Goal: Task Accomplishment & Management: Use online tool/utility

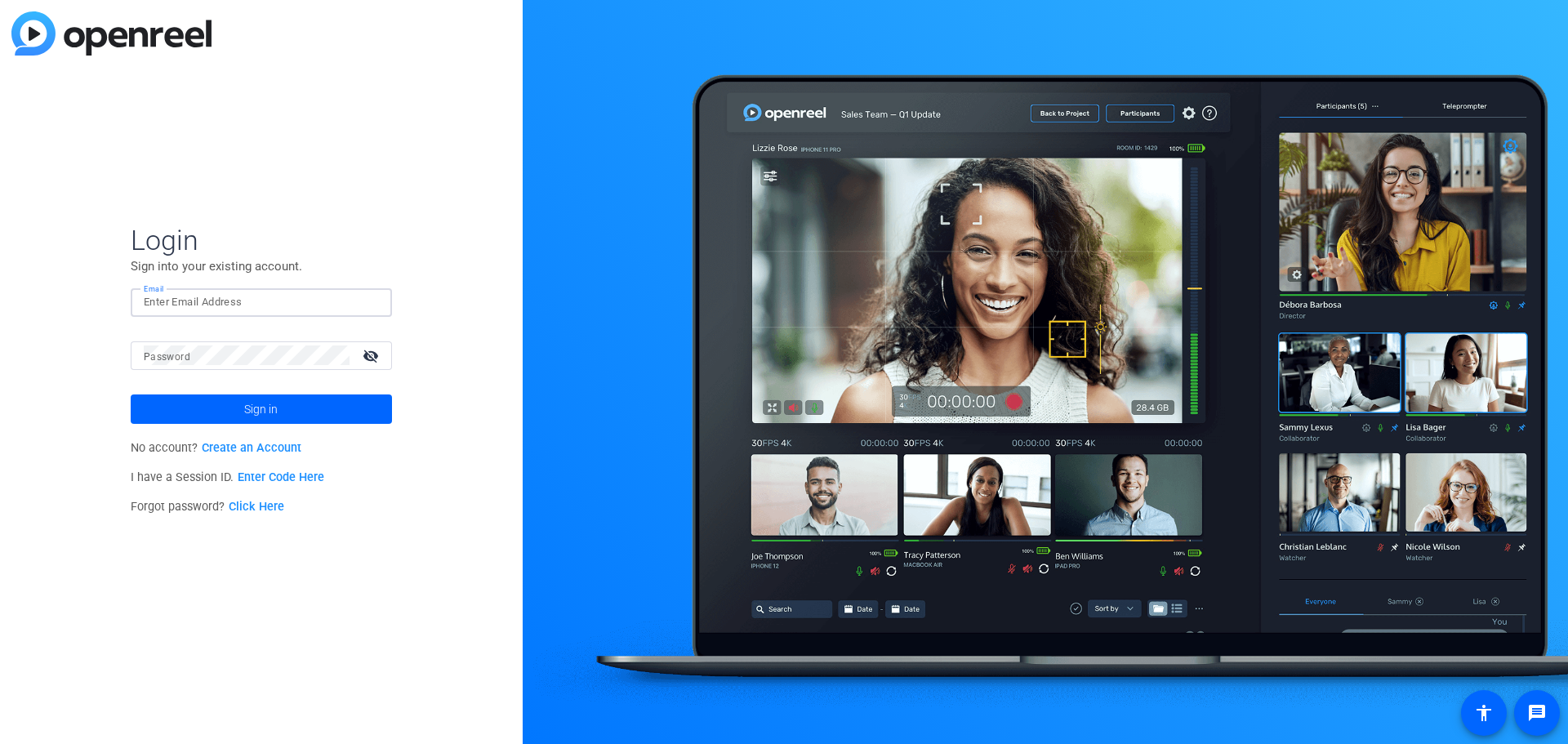
click at [294, 307] on input "Email" at bounding box center [261, 303] width 235 height 20
type input "JLSA [EMAIL_ADDRESS][DOMAIN_NAME]"
click at [283, 365] on div at bounding box center [247, 355] width 206 height 29
click at [368, 359] on mat-icon "visibility_off" at bounding box center [372, 355] width 39 height 23
click at [2, 492] on div "Login Sign into your existing account. Email JLSA [EMAIL_ADDRESS][DOMAIN_NAME] …" at bounding box center [261, 372] width 523 height 744
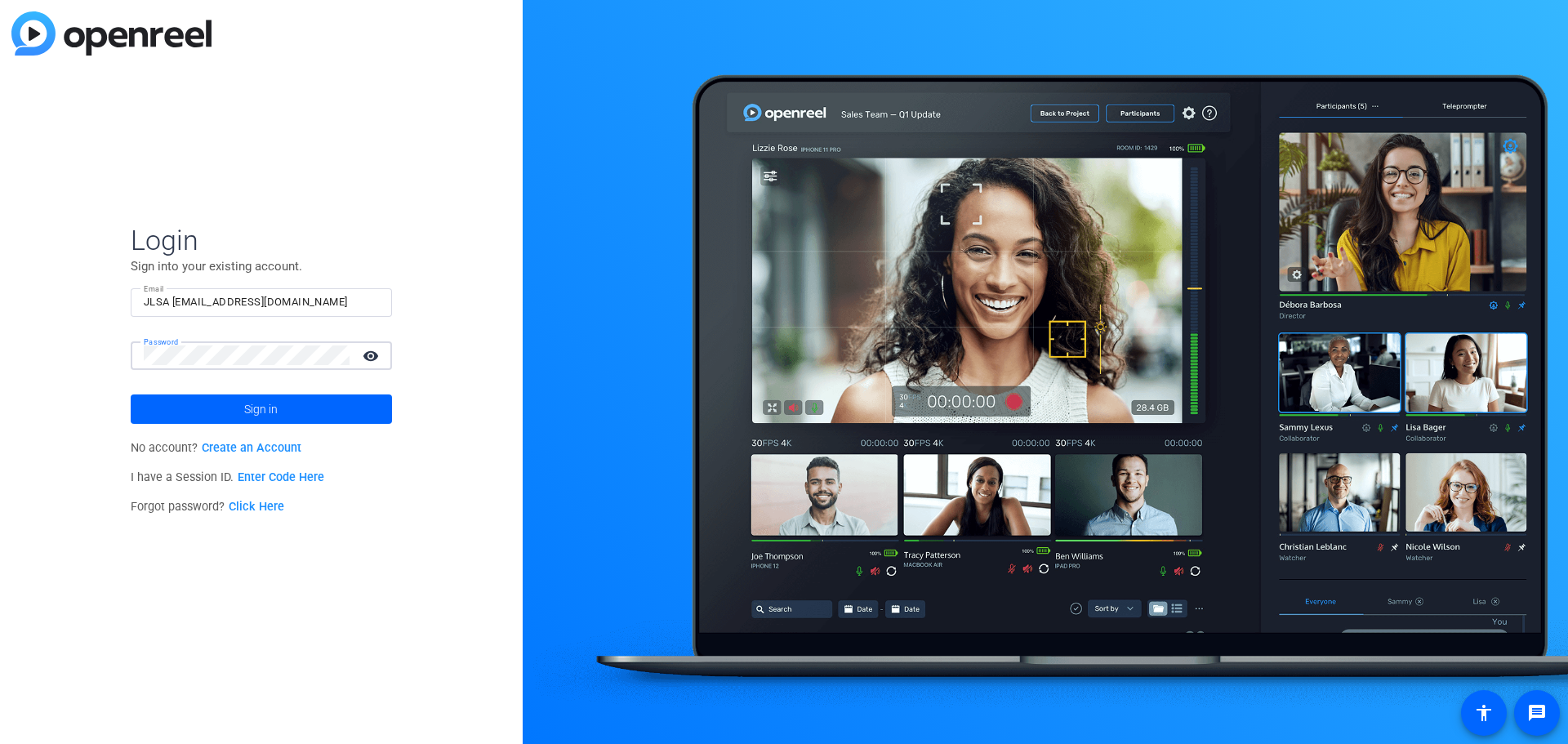
click at [131, 395] on button "Sign in" at bounding box center [261, 409] width 261 height 30
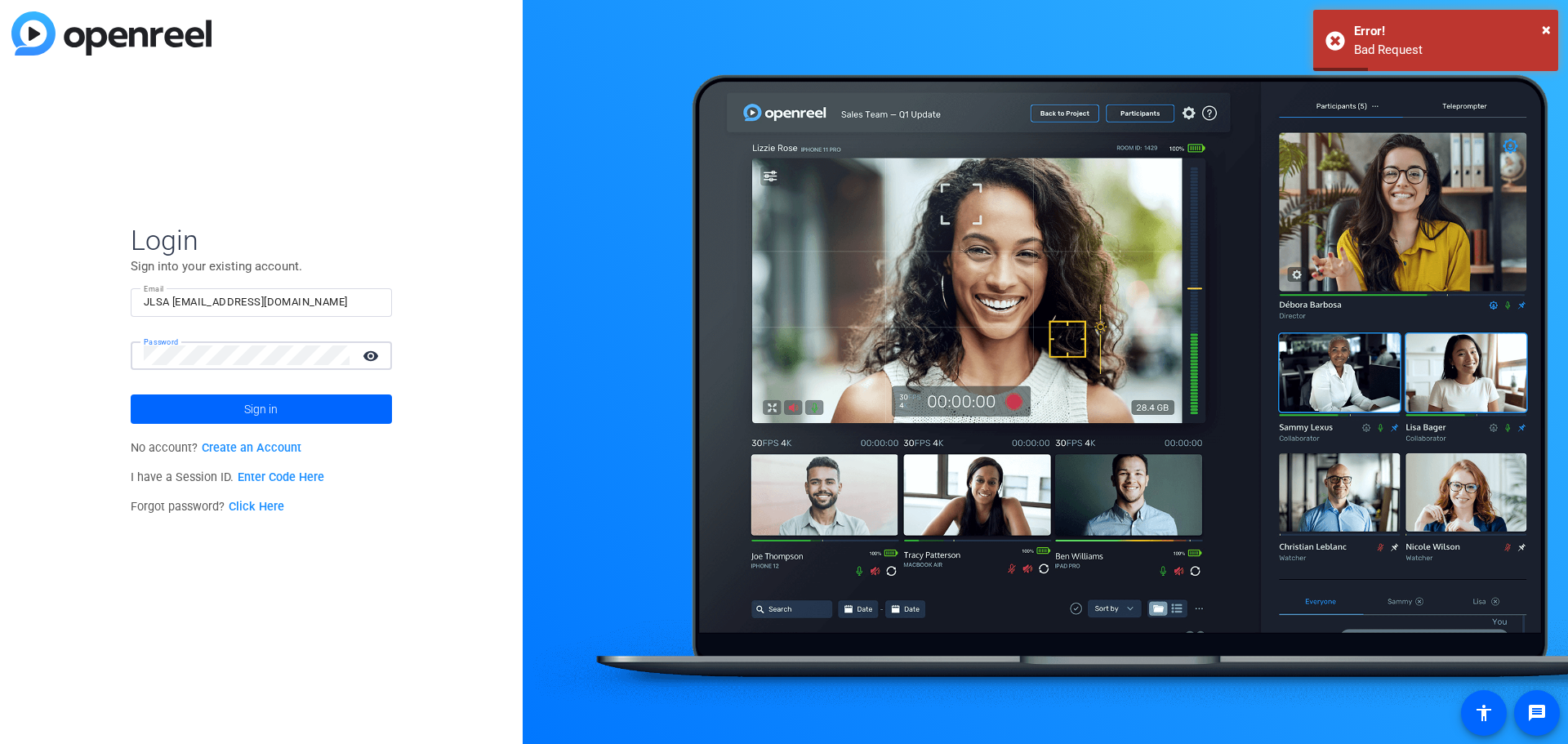
click at [131, 395] on button "Sign in" at bounding box center [261, 409] width 261 height 30
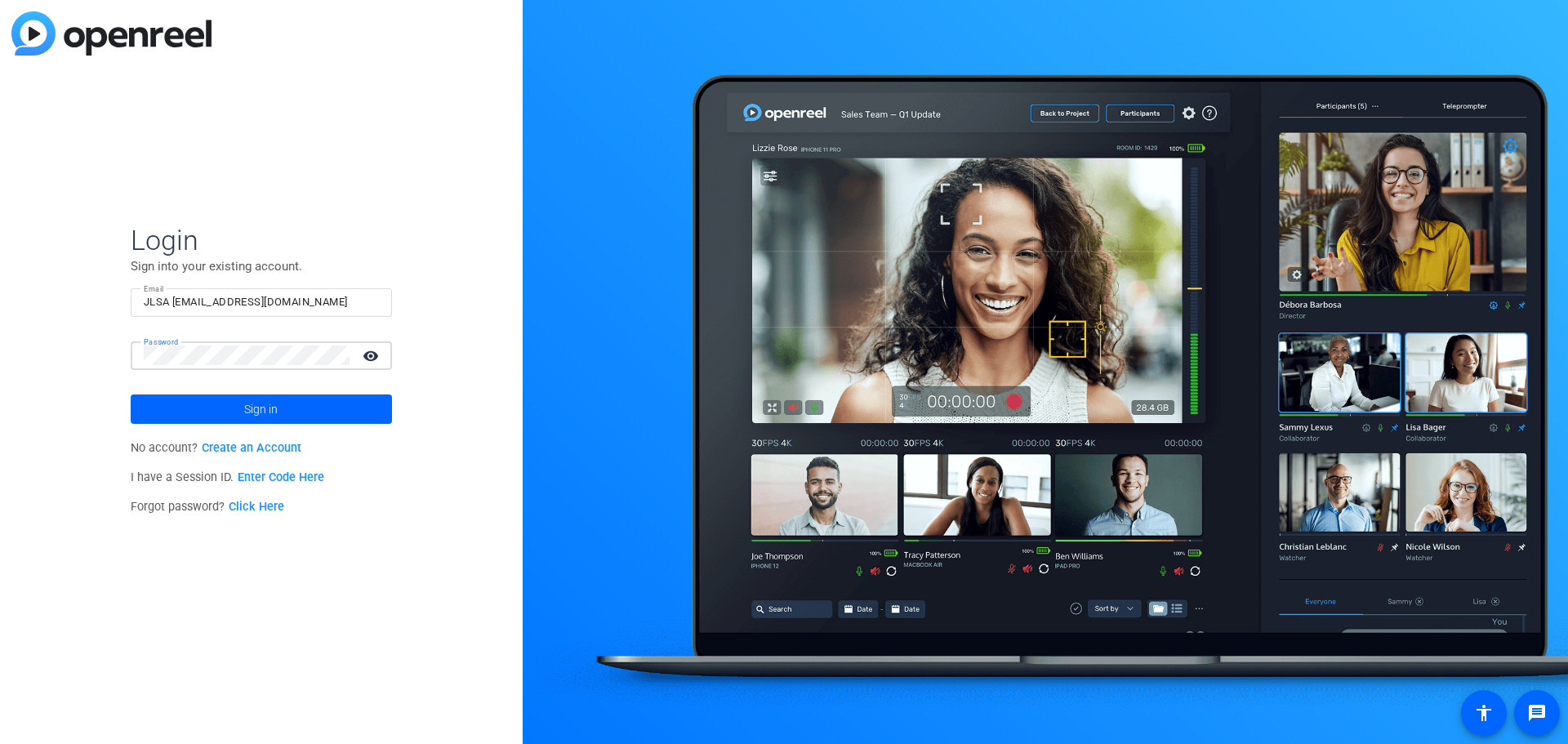
click at [131, 395] on button "Sign in" at bounding box center [261, 409] width 261 height 30
click at [121, 298] on div "Login Sign into your existing account. Email JLSA [EMAIL_ADDRESS][DOMAIN_NAME] …" at bounding box center [261, 372] width 523 height 744
drag, startPoint x: 283, startPoint y: 302, endPoint x: 87, endPoint y: 294, distance: 196.2
click at [87, 294] on div "Login Sign into your existing account. Email JLSA [EMAIL_ADDRESS][DOMAIN_NAME] …" at bounding box center [261, 372] width 523 height 744
